Goal: Task Accomplishment & Management: Complete application form

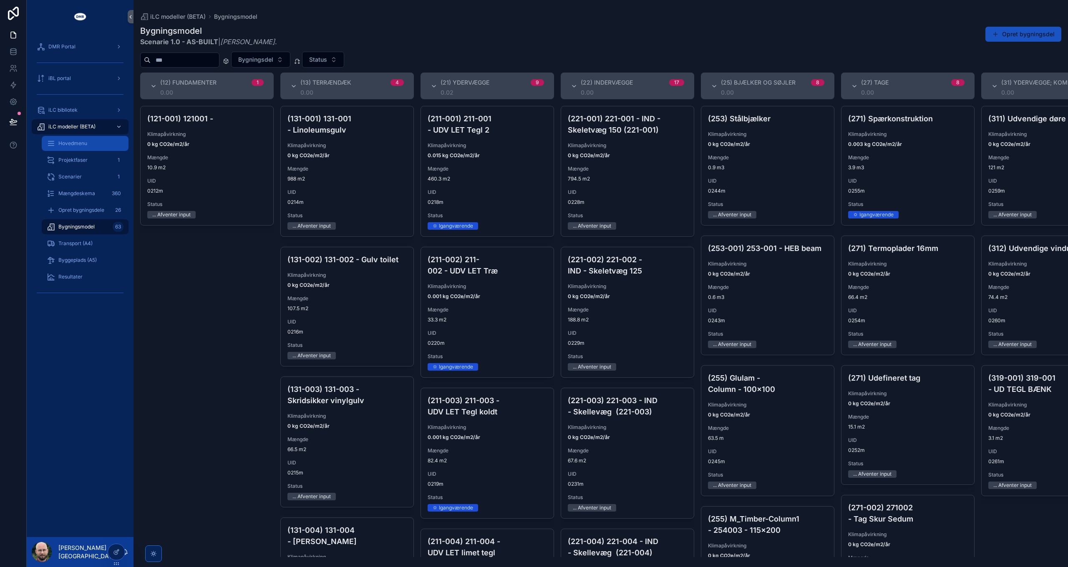
click at [81, 146] on span "Hovedmenu" at bounding box center [72, 143] width 29 height 7
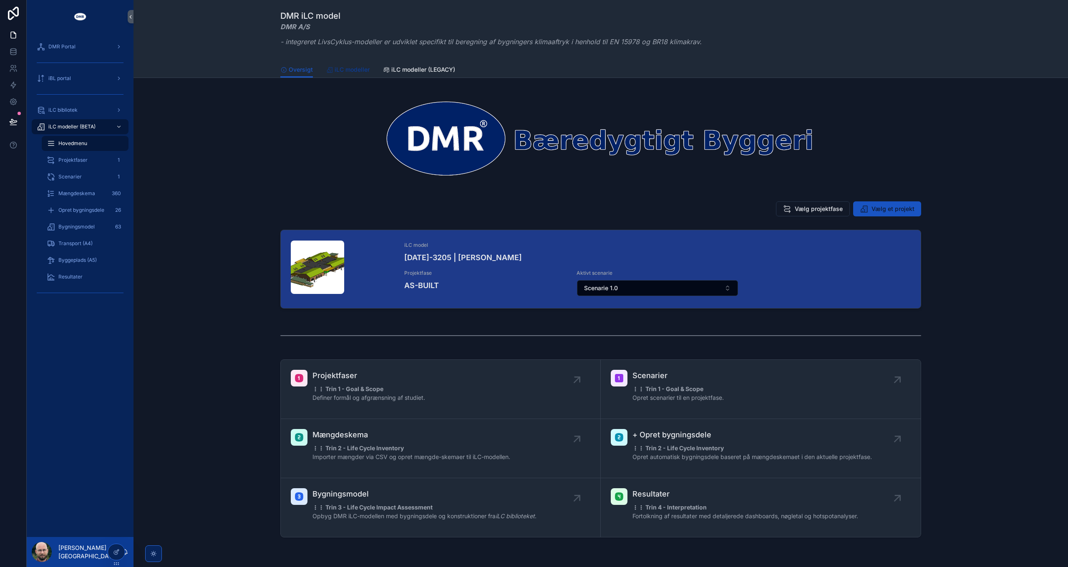
click at [354, 69] on span "iLC modeller" at bounding box center [351, 69] width 35 height 8
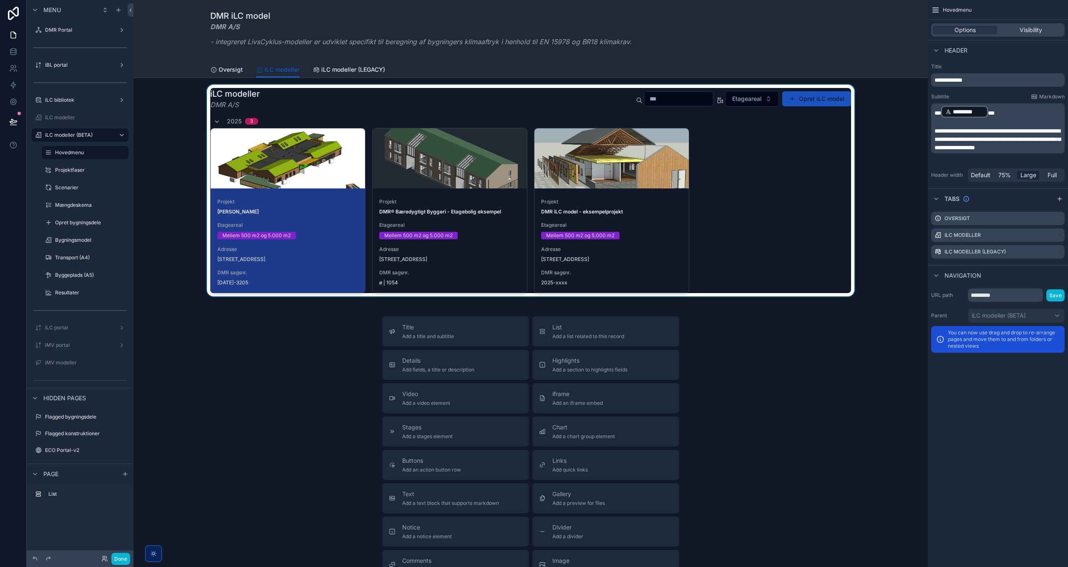
click at [820, 103] on div "scrollable content" at bounding box center [530, 191] width 781 height 212
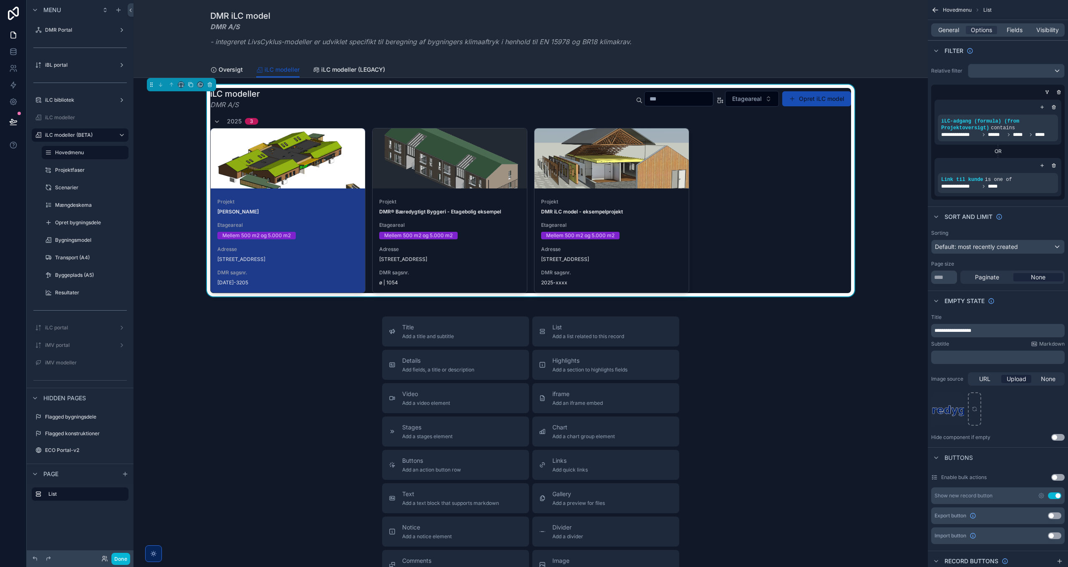
click at [810, 101] on button "Opret iLC model" at bounding box center [816, 98] width 69 height 15
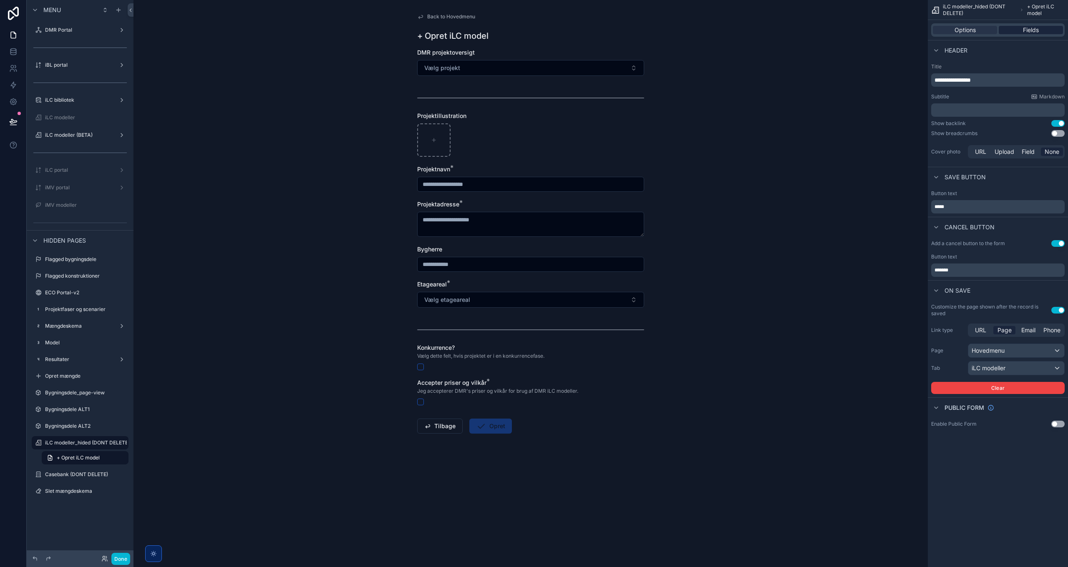
click at [1032, 30] on span "Fields" at bounding box center [1031, 30] width 16 height 8
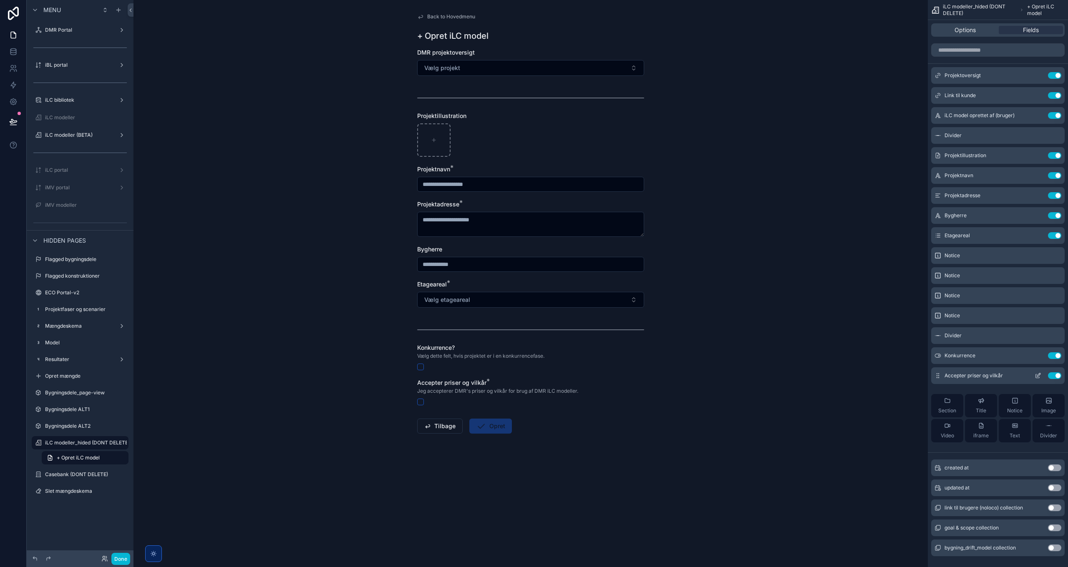
click at [1038, 377] on icon "scrollable content" at bounding box center [1037, 375] width 7 height 7
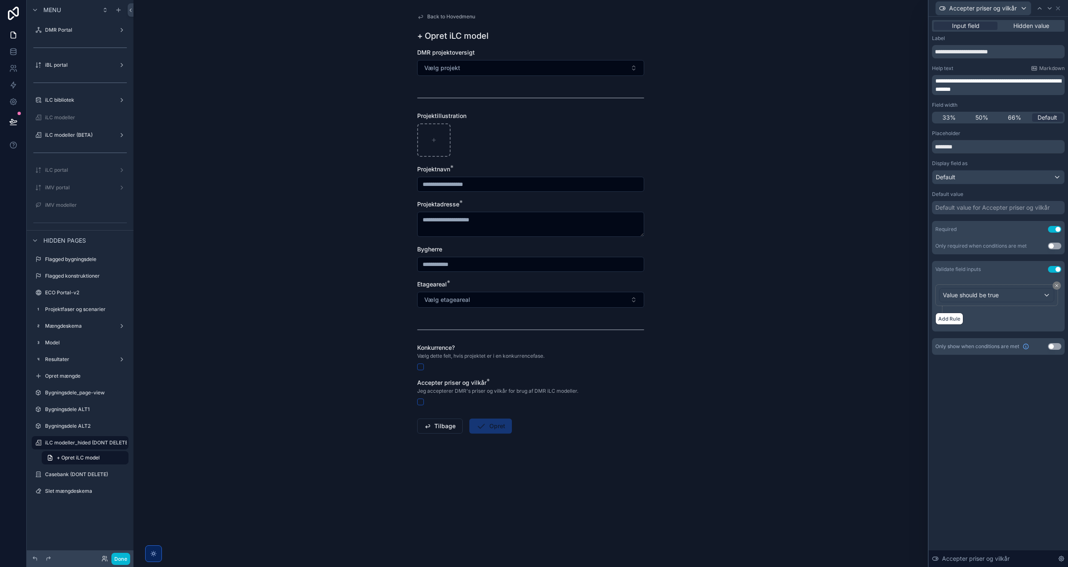
click at [1053, 344] on button "Use setting" at bounding box center [1054, 346] width 13 height 7
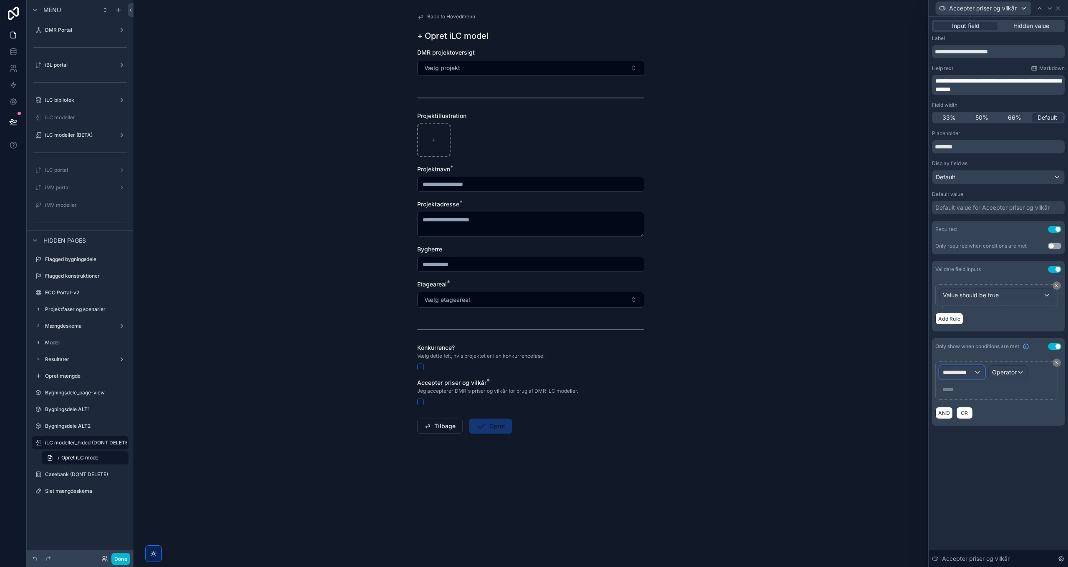
click at [970, 371] on span "**********" at bounding box center [958, 372] width 31 height 8
click at [982, 450] on span "Logged in User" at bounding box center [980, 447] width 69 height 10
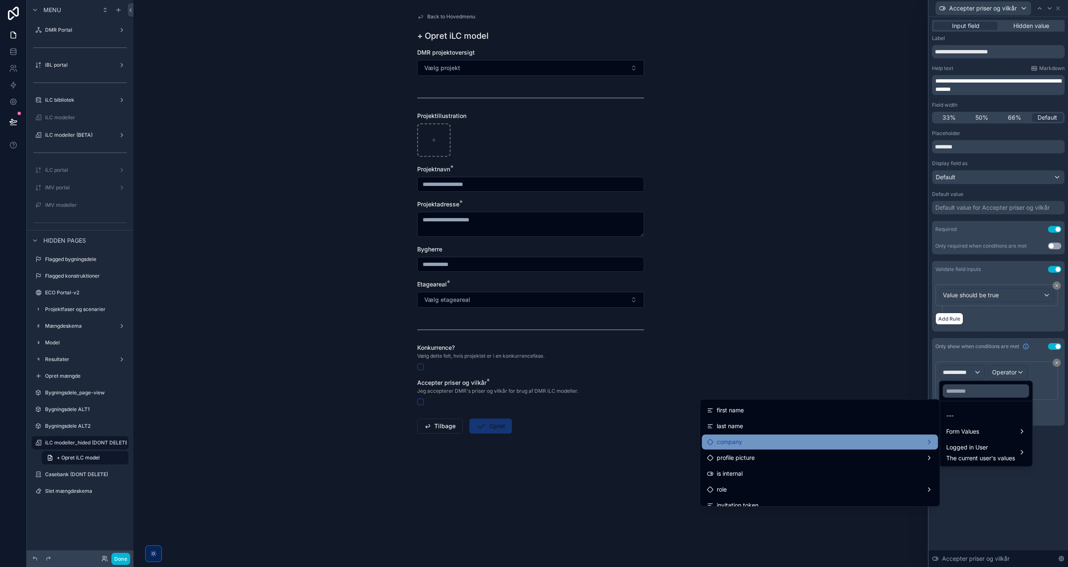
scroll to position [42, 0]
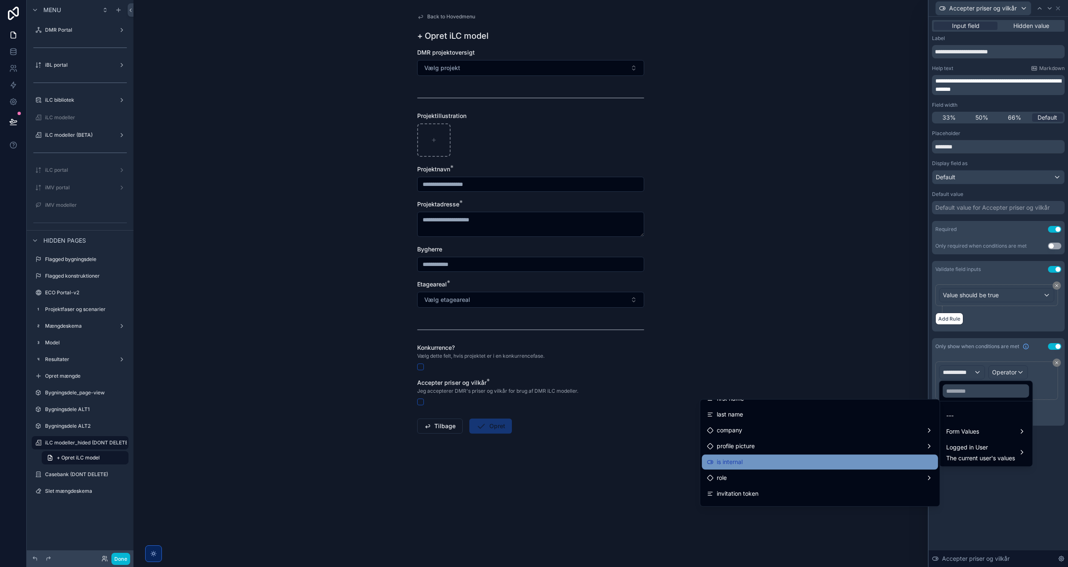
click at [756, 464] on div "is internal" at bounding box center [819, 462] width 226 height 10
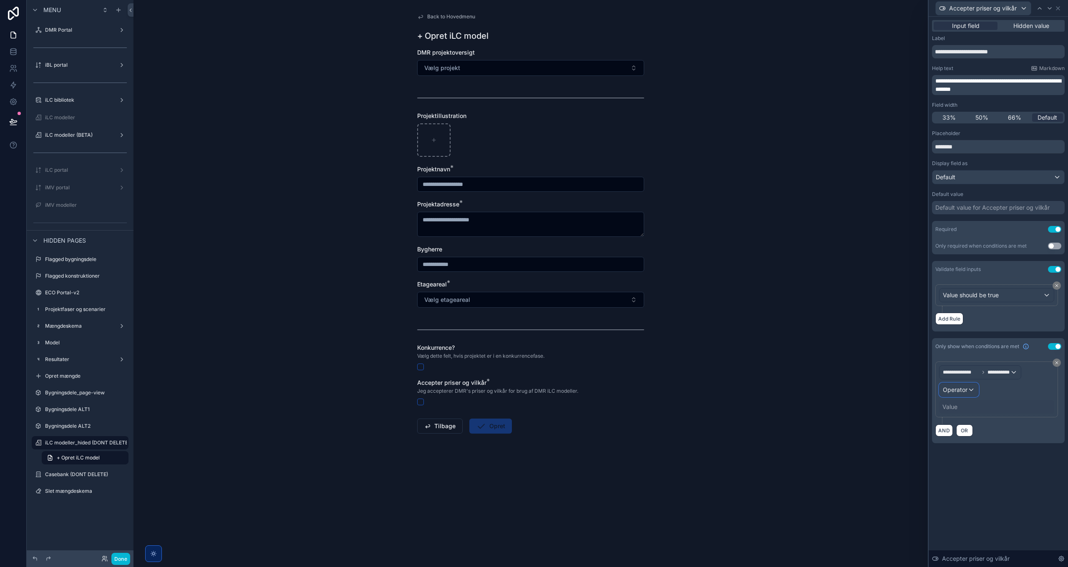
click at [960, 387] on span "Operator" at bounding box center [955, 389] width 25 height 7
click at [970, 450] on div "Is false" at bounding box center [977, 449] width 62 height 10
click at [119, 559] on button "Done" at bounding box center [120, 559] width 19 height 12
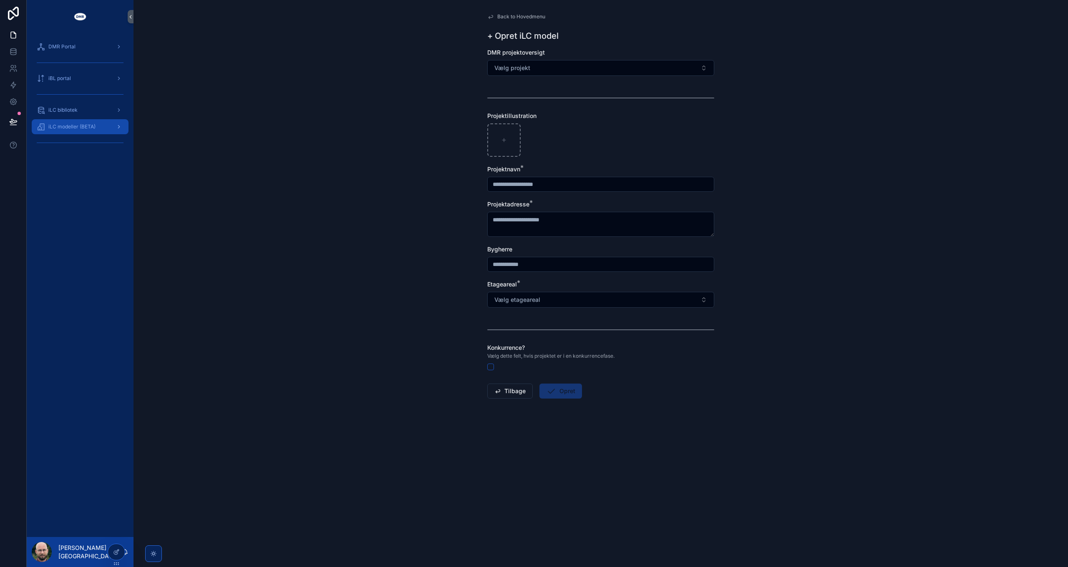
click at [84, 130] on div "iLC modeller (BETA)" at bounding box center [80, 126] width 87 height 13
